Goal: Find contact information: Find contact information

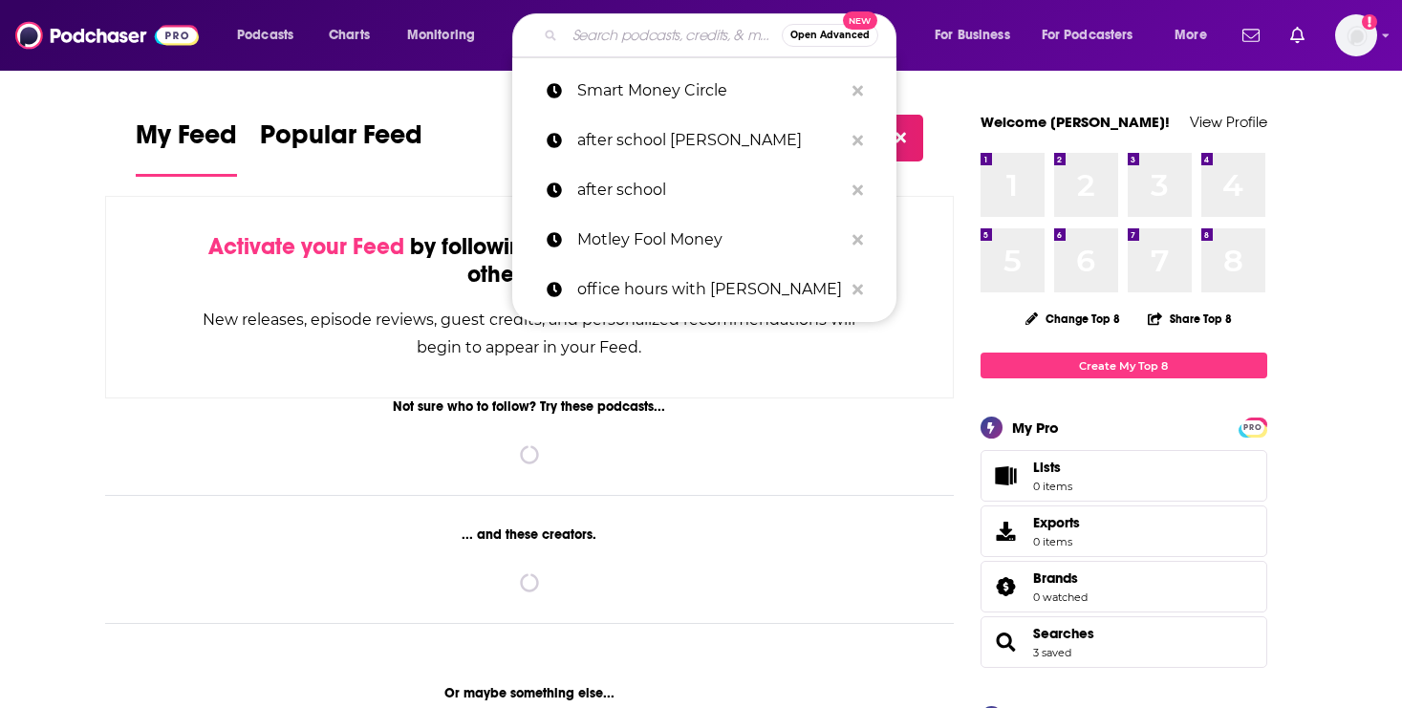
click at [647, 37] on input "Search podcasts, credits, & more..." at bounding box center [673, 35] width 217 height 31
paste input "Technology of Beauty"
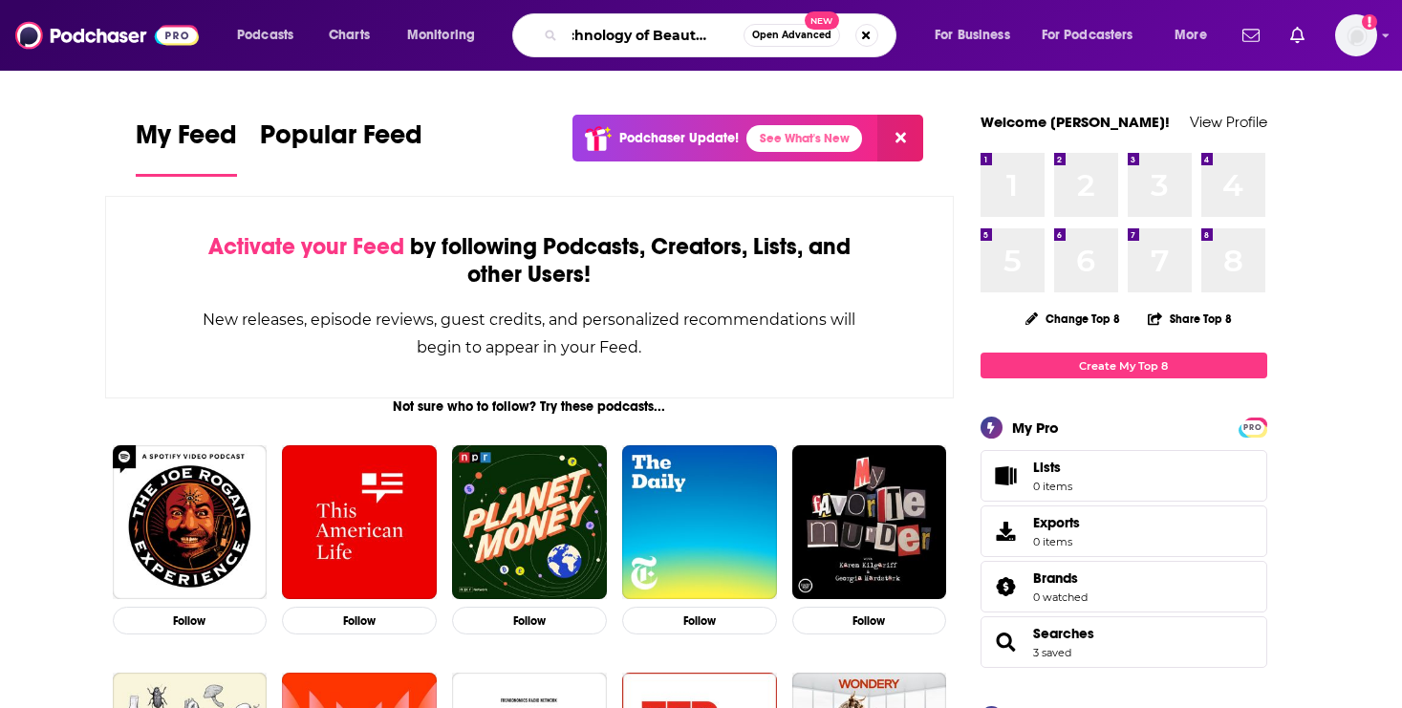
scroll to position [0, 37]
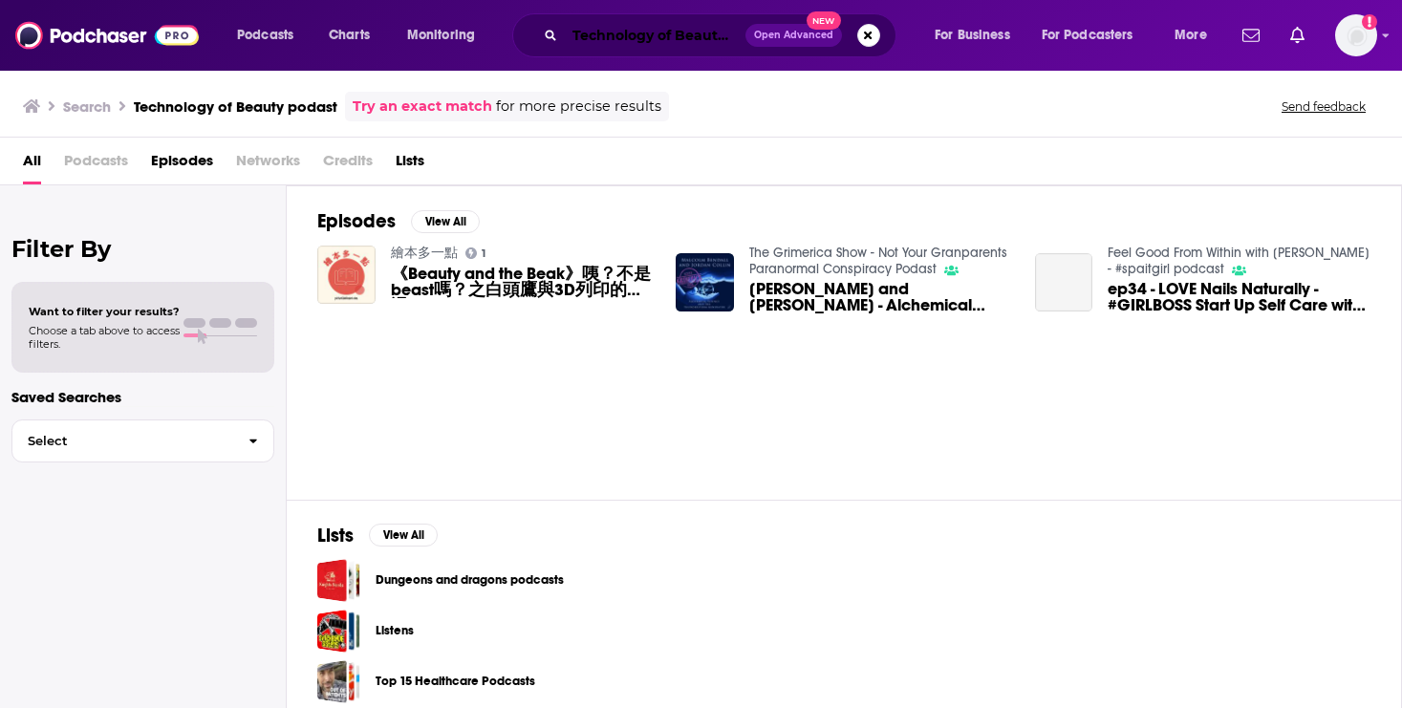
click at [693, 38] on input "Technology of Beauty podast" at bounding box center [655, 35] width 181 height 31
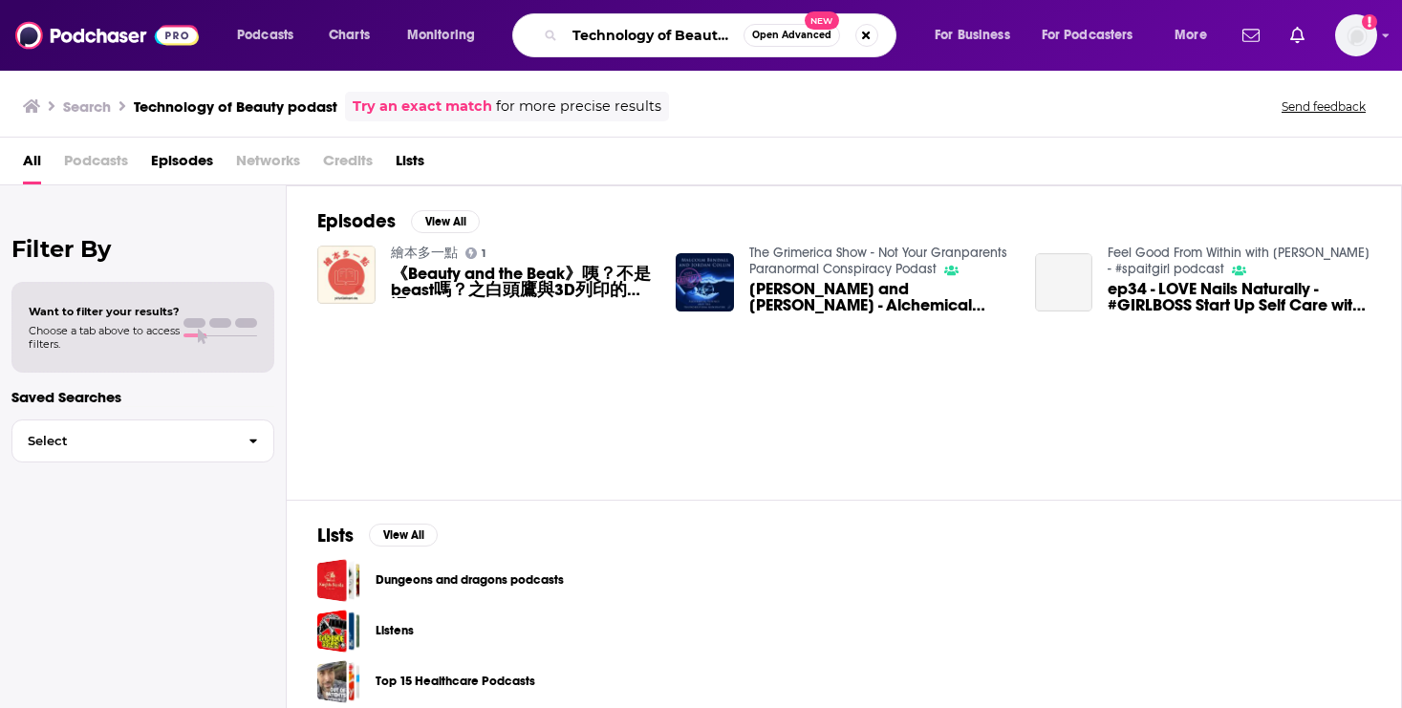
scroll to position [0, 43]
drag, startPoint x: 716, startPoint y: 38, endPoint x: 851, endPoint y: 51, distance: 135.4
click at [851, 51] on div "Technology of Beauty podast Open Advanced New" at bounding box center [704, 35] width 384 height 44
type input "Technology of Beaut"
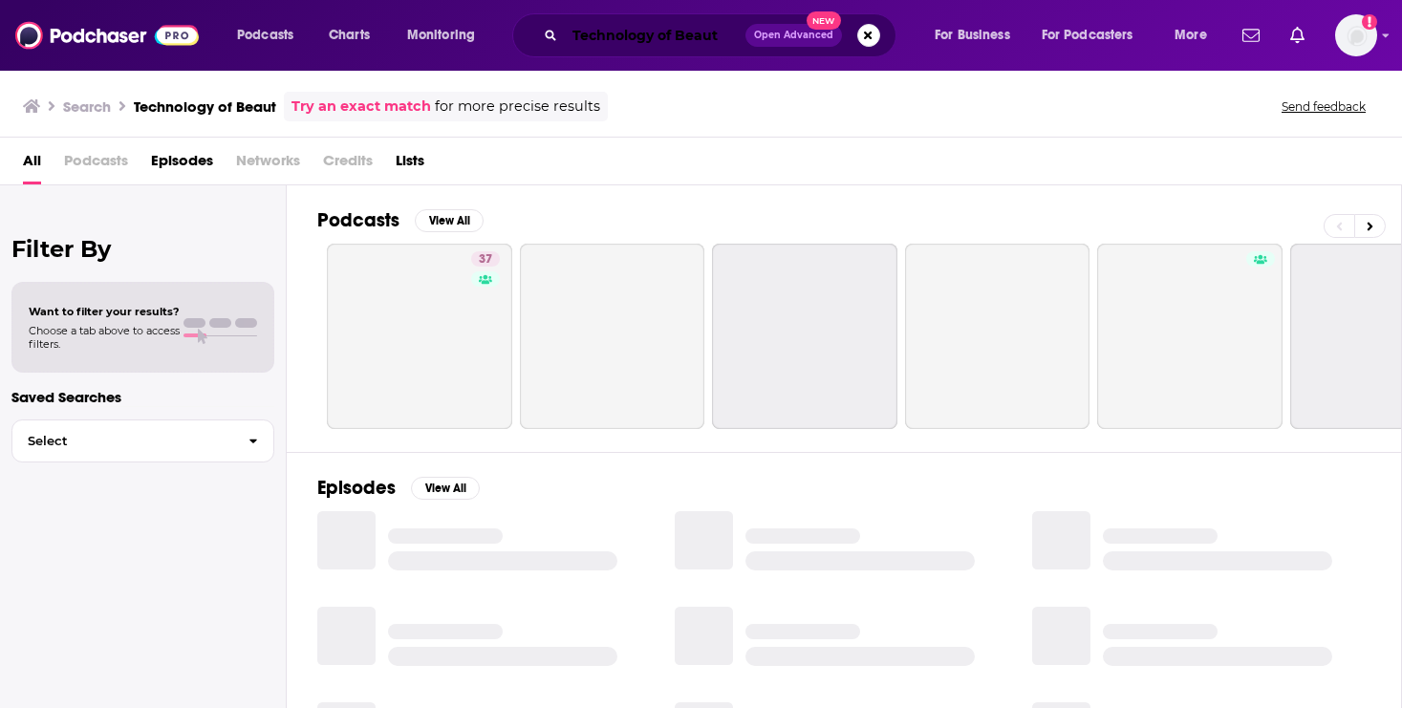
click at [736, 42] on input "Technology of Beaut" at bounding box center [655, 35] width 181 height 31
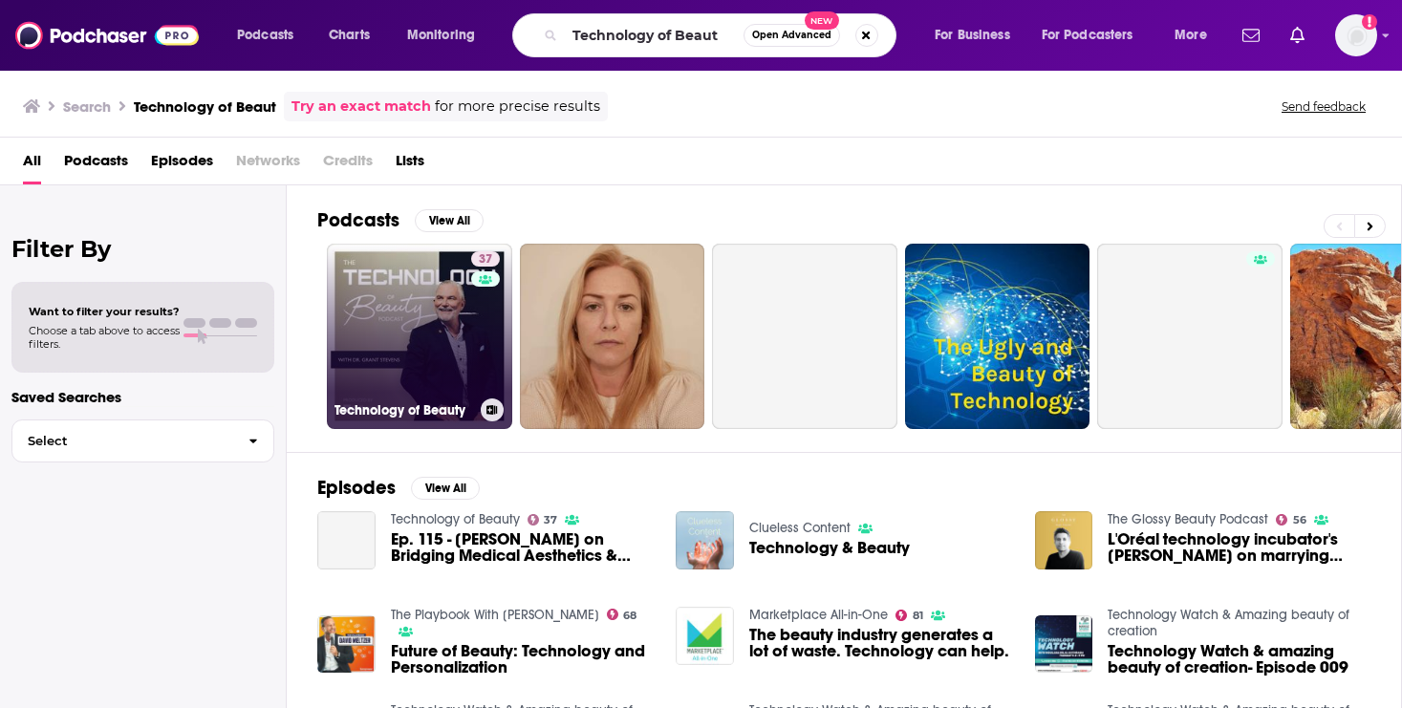
click at [420, 372] on link "37 Technology of Beauty" at bounding box center [419, 336] width 185 height 185
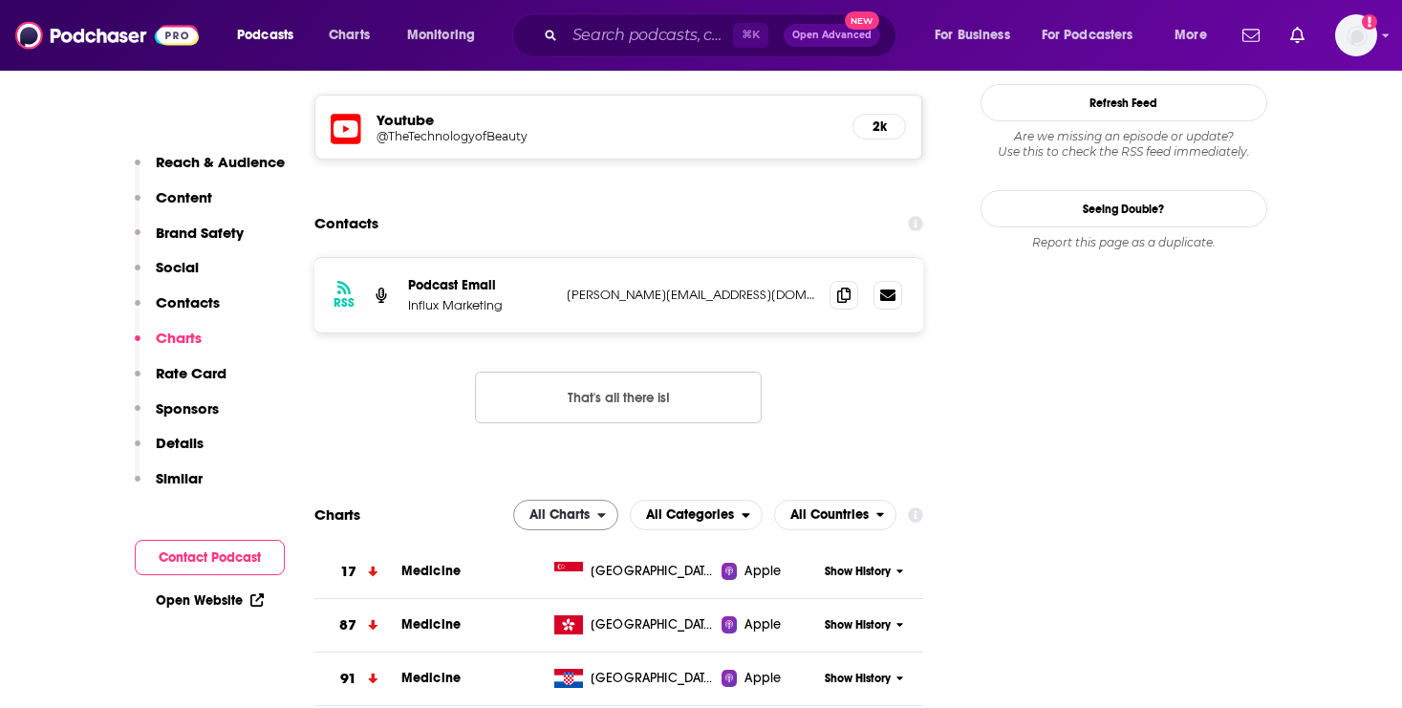
scroll to position [1833, 0]
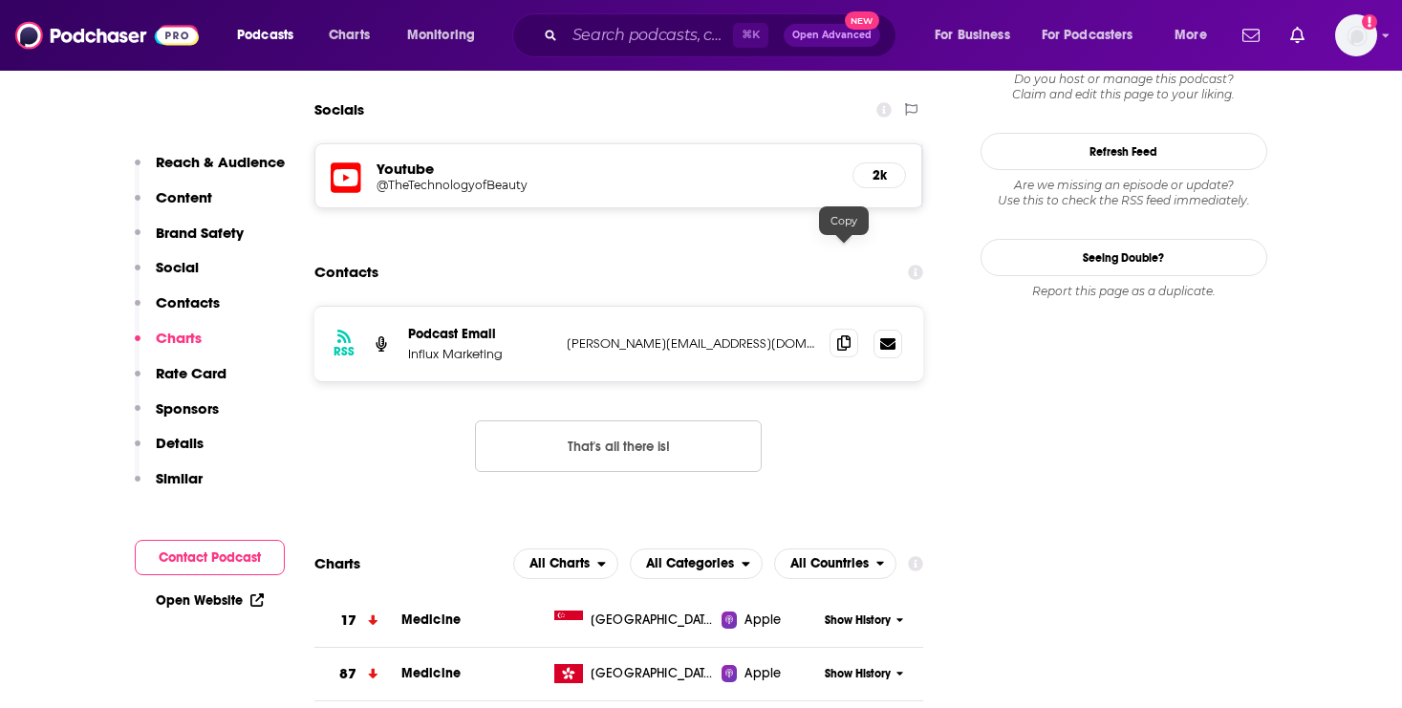
click at [845, 329] on span at bounding box center [844, 343] width 29 height 29
click at [852, 329] on span at bounding box center [844, 343] width 29 height 29
click at [643, 36] on input "Search podcasts, credits, & more..." at bounding box center [649, 35] width 168 height 31
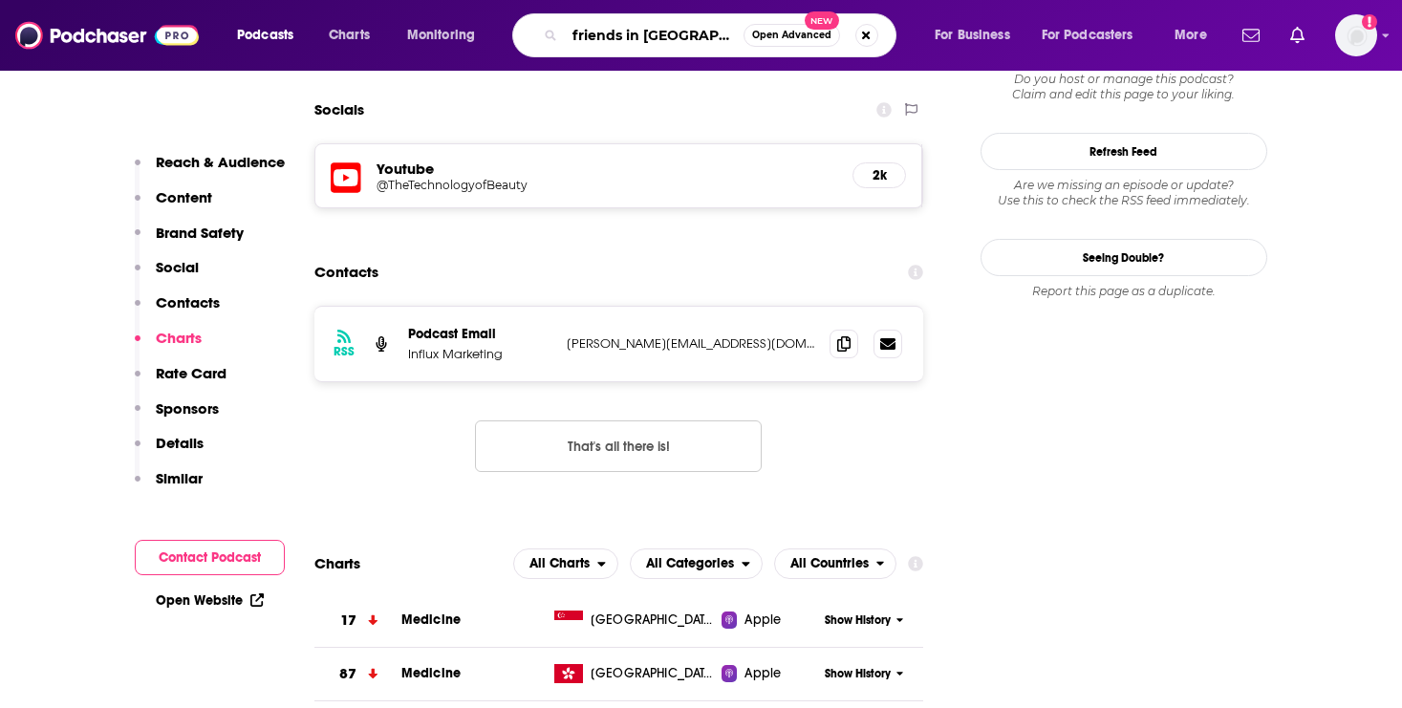
type input "friends in beauty"
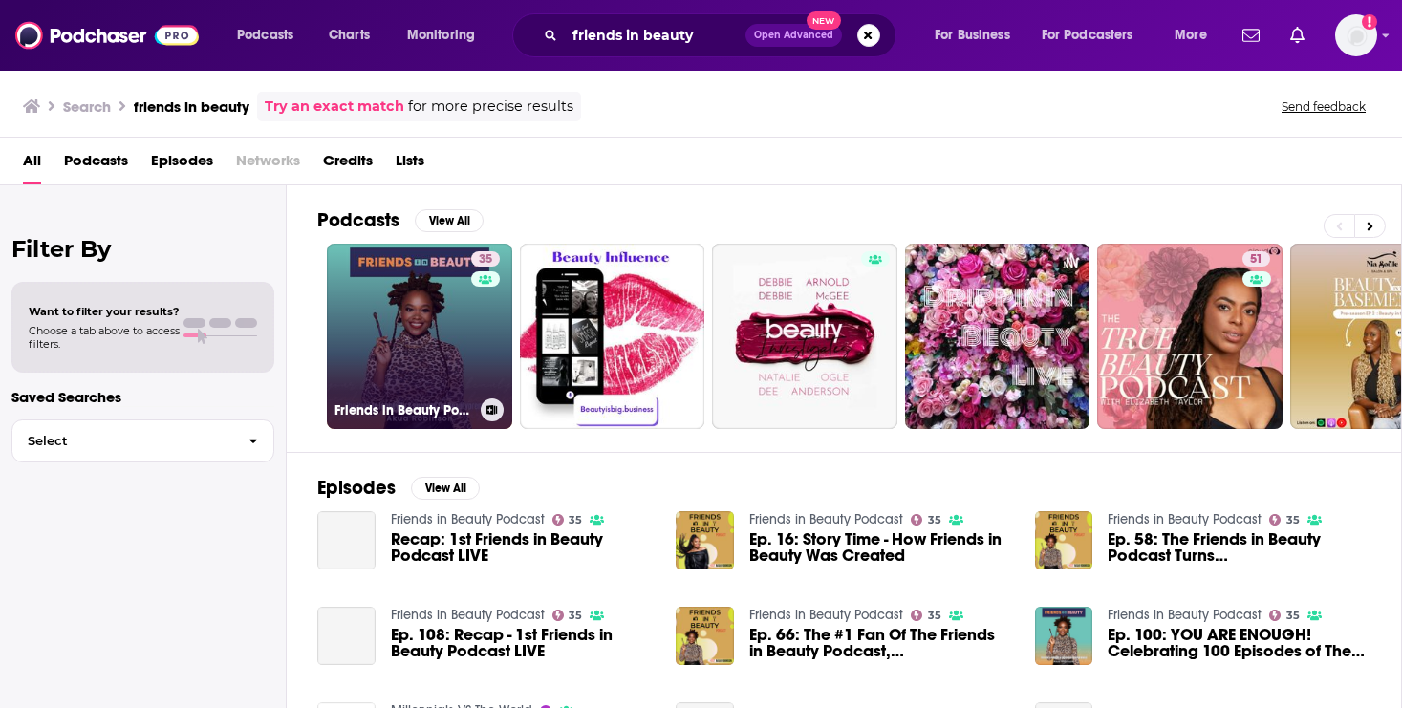
click at [455, 315] on link "35 Friends in Beauty Podcast" at bounding box center [419, 336] width 185 height 185
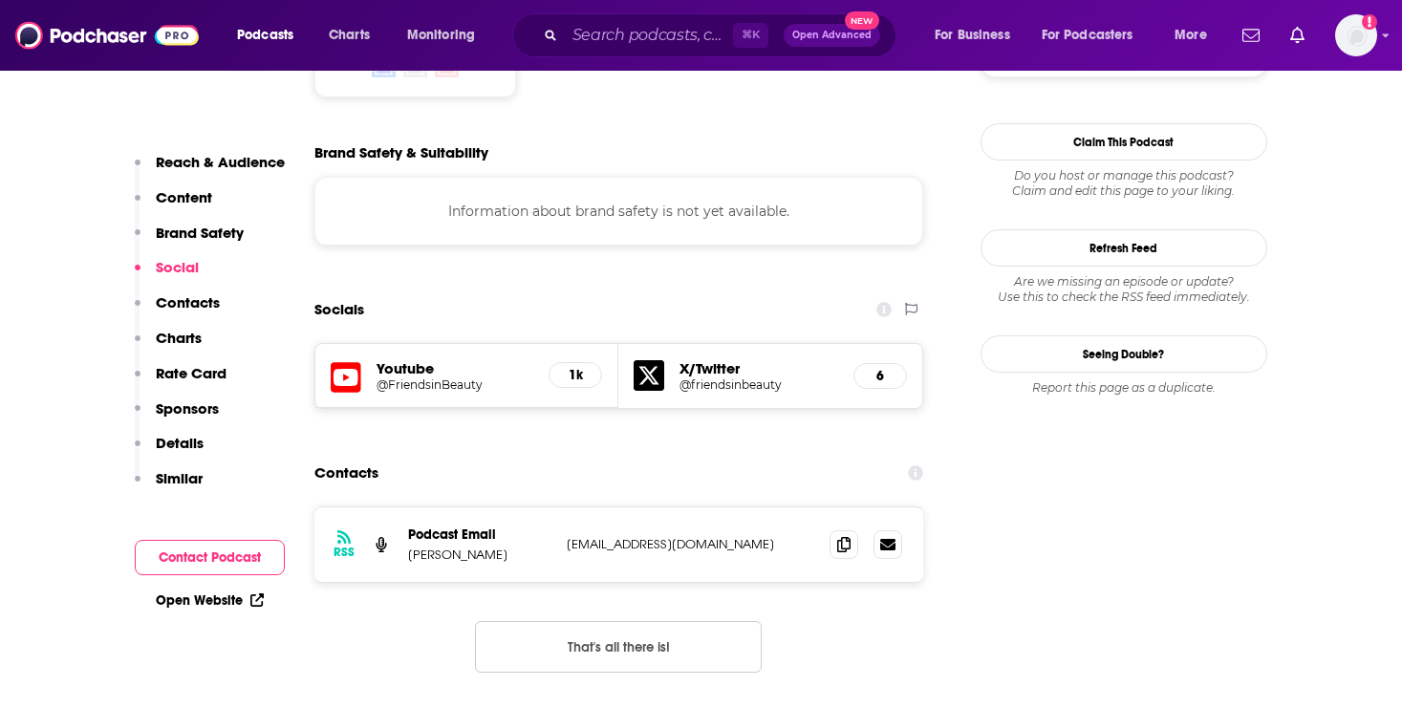
scroll to position [1621, 0]
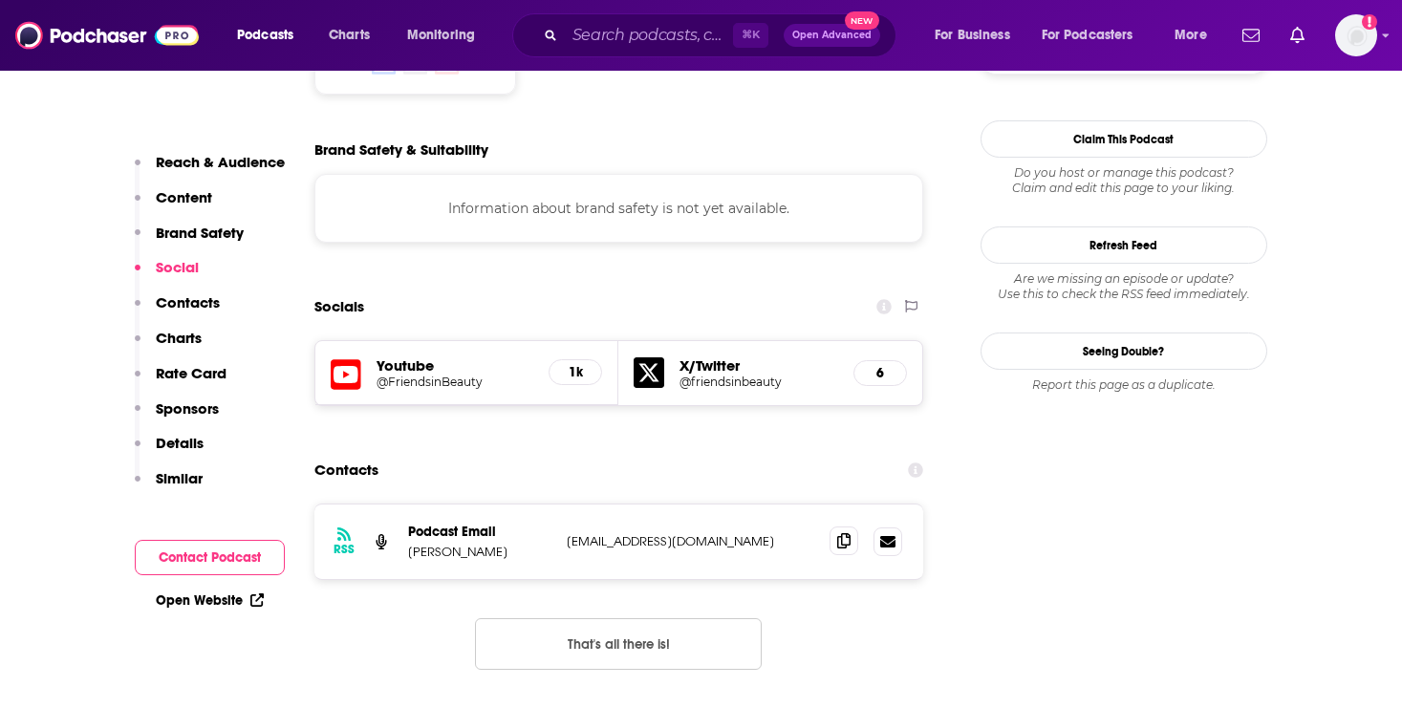
click at [843, 533] on icon at bounding box center [843, 540] width 13 height 15
click at [763, 510] on div "RSS Podcast Email [PERSON_NAME] [EMAIL_ADDRESS][DOMAIN_NAME] [EMAIL_ADDRESS][DO…" at bounding box center [620, 542] width 610 height 75
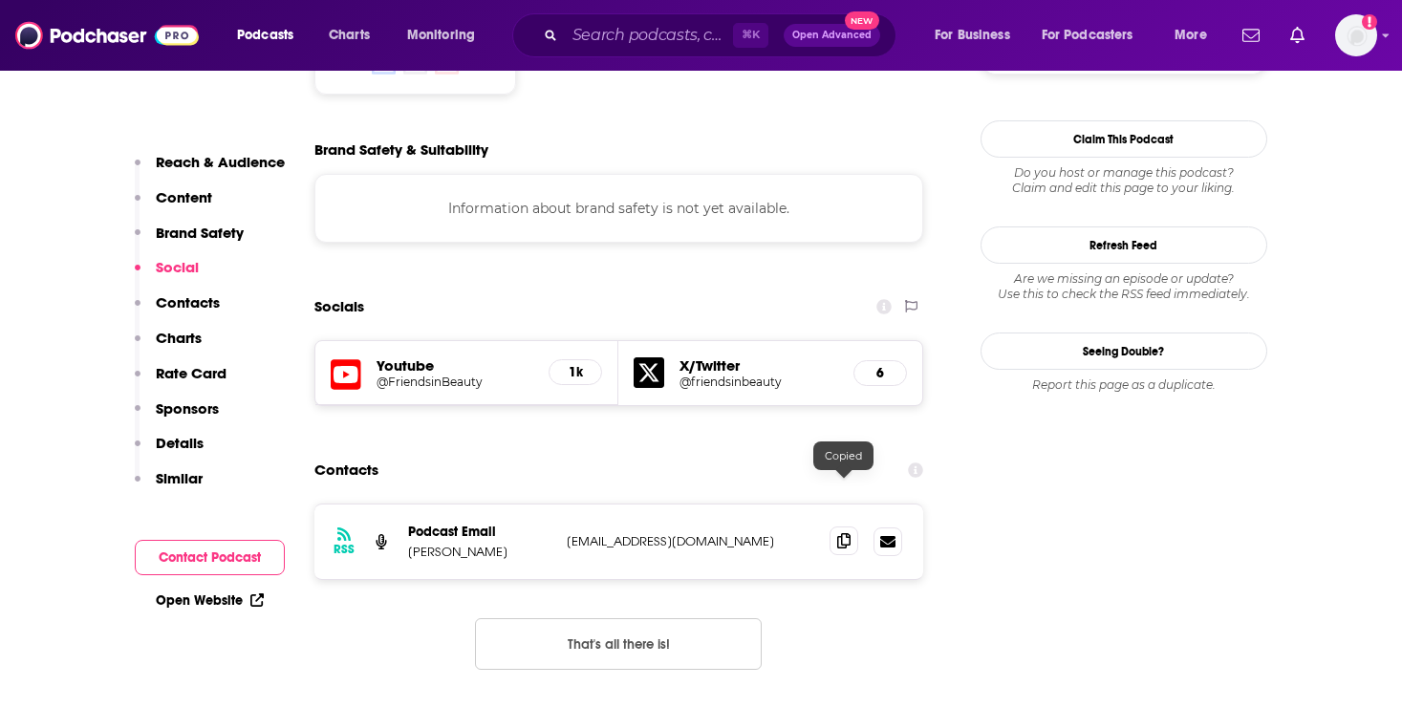
click at [846, 527] on span at bounding box center [844, 541] width 29 height 29
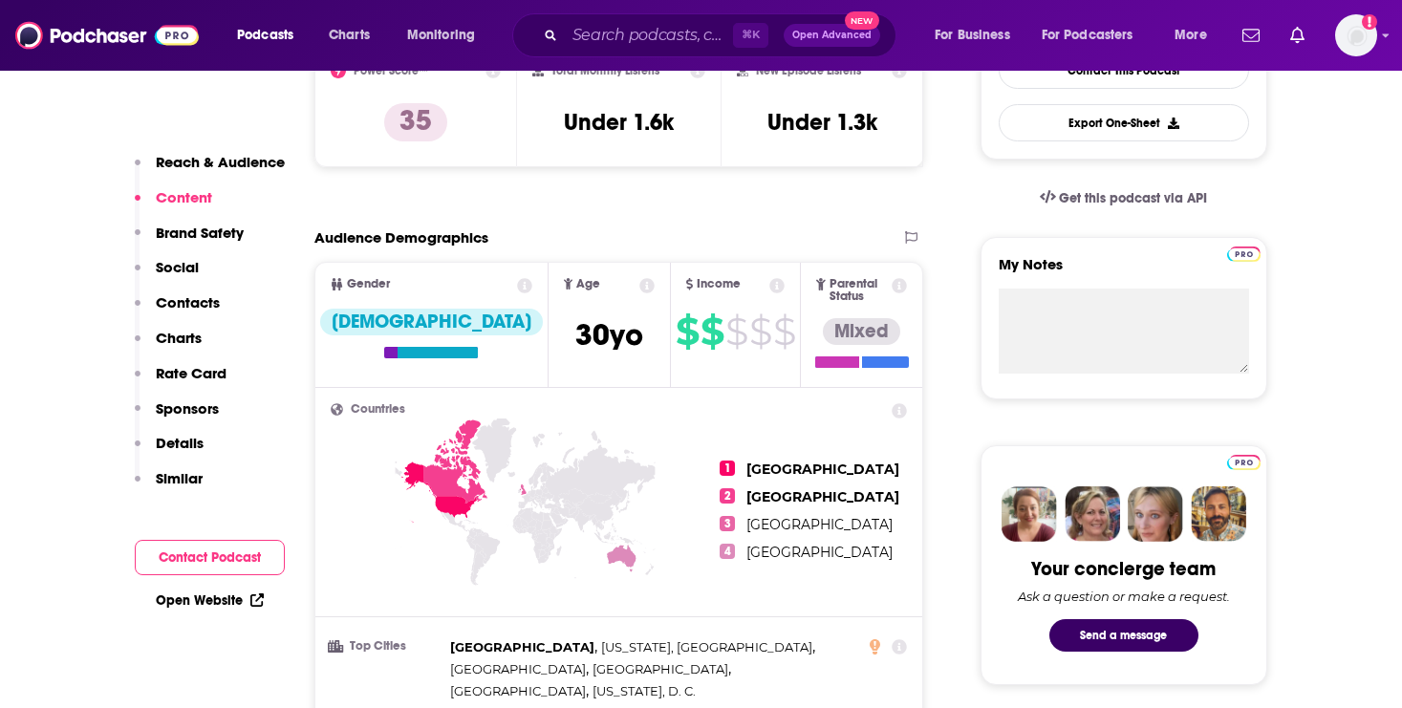
scroll to position [0, 0]
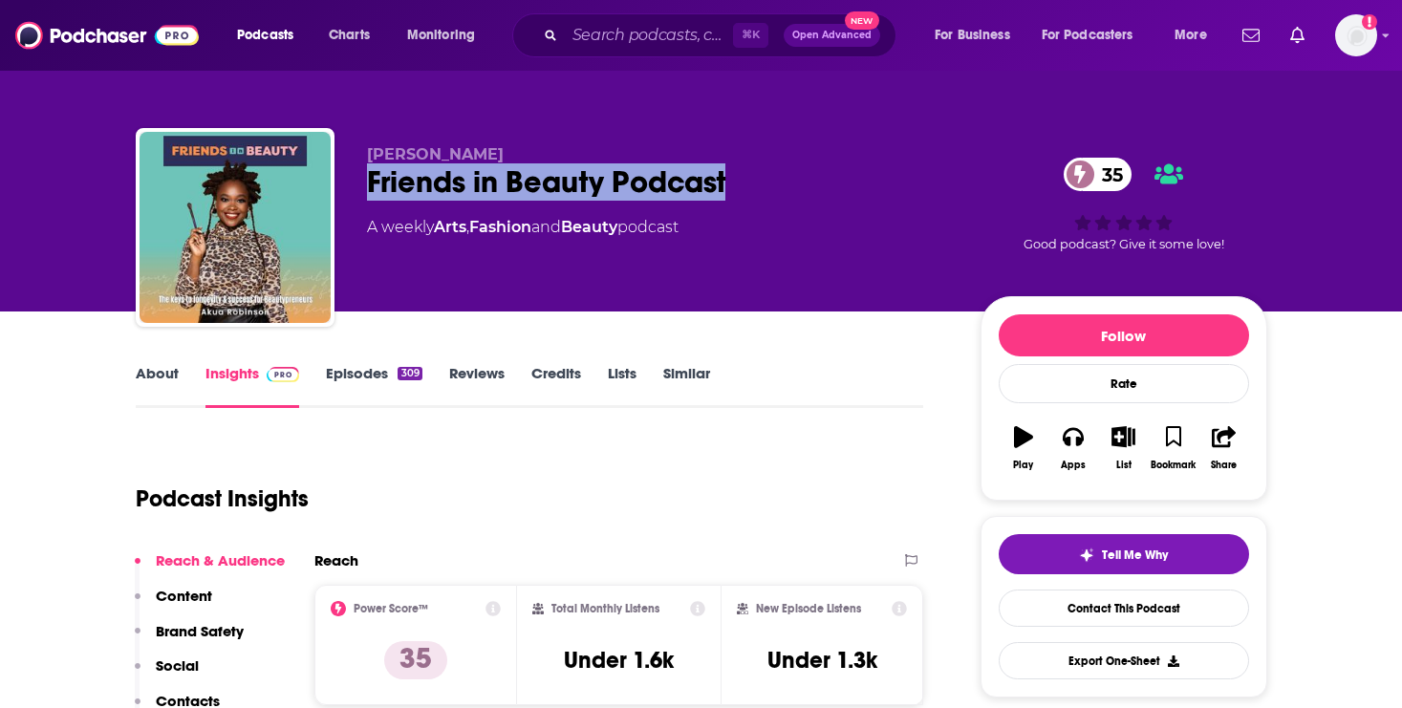
drag, startPoint x: 776, startPoint y: 193, endPoint x: 363, endPoint y: 184, distance: 413.1
click at [363, 184] on div "[PERSON_NAME] Friends in Beauty Podcast 35 A weekly Arts , Fashion and Beauty p…" at bounding box center [702, 231] width 1132 height 206
copy h2 "Friends in Beauty Podcast"
